Goal: Information Seeking & Learning: Learn about a topic

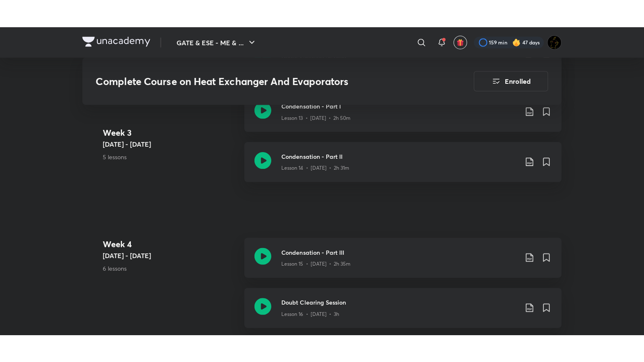
scroll to position [1217, 0]
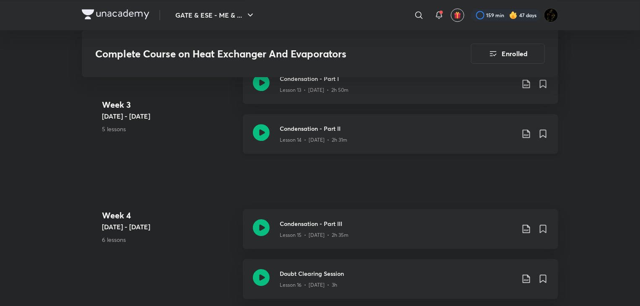
click at [261, 130] on icon at bounding box center [261, 132] width 17 height 17
